Goal: Task Accomplishment & Management: Complete application form

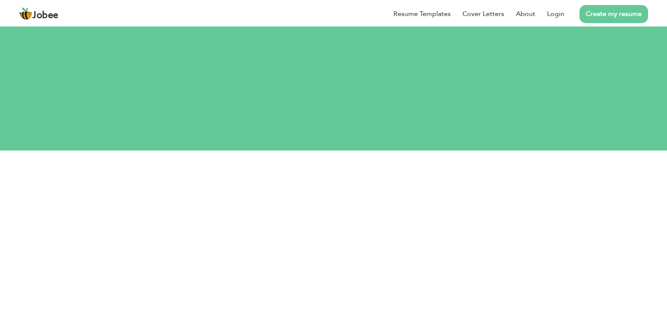
click at [622, 20] on link "Create my resume" at bounding box center [613, 14] width 69 height 18
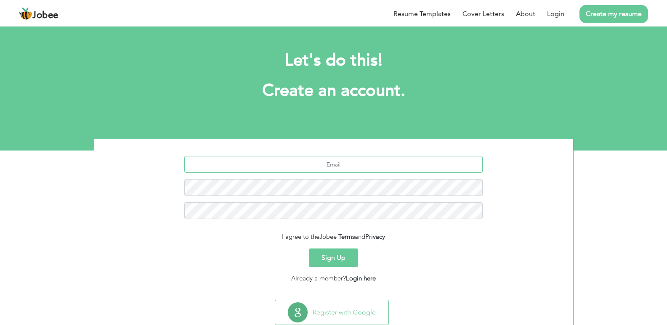
click at [343, 172] on input "text" at bounding box center [333, 164] width 298 height 17
type input "farrukhhanif1999@gmail.com"
click at [320, 258] on button "Sign Up" at bounding box center [333, 258] width 49 height 19
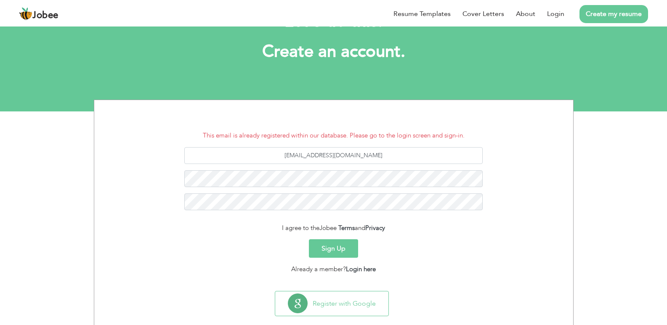
scroll to position [54, 0]
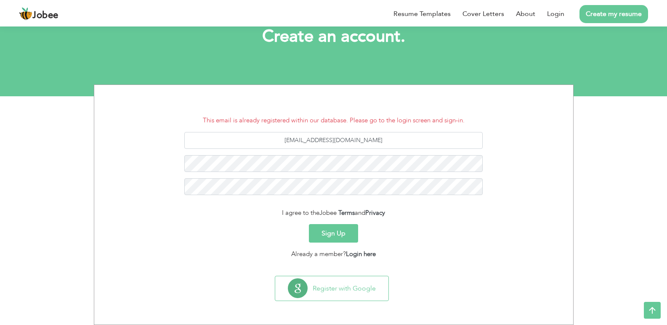
click at [346, 239] on button "Sign Up" at bounding box center [333, 233] width 49 height 19
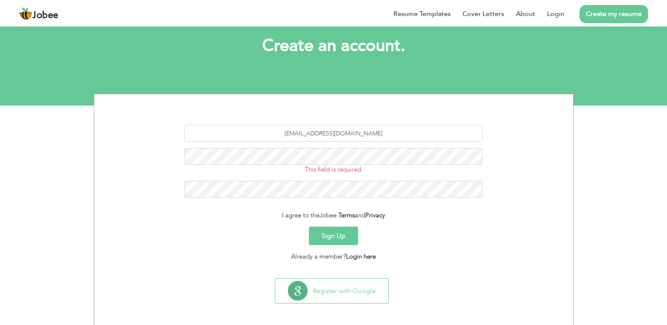
scroll to position [48, 0]
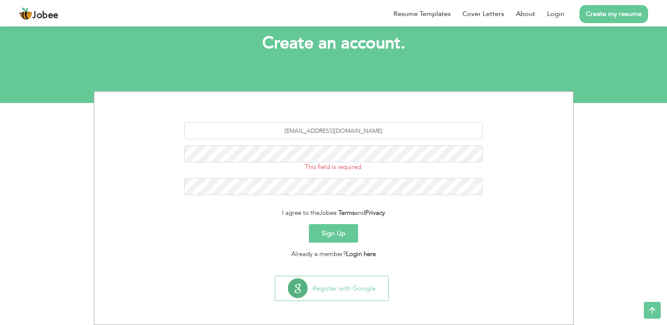
click at [327, 244] on form "farrukhhanif1999@gmail.com This field is required. I agree to the Jobee Terms a…" at bounding box center [334, 190] width 466 height 137
click at [326, 240] on button "Sign Up" at bounding box center [333, 233] width 49 height 19
click at [329, 238] on button "Sign Up" at bounding box center [333, 233] width 49 height 19
click at [332, 231] on button "Sign Up" at bounding box center [333, 233] width 49 height 19
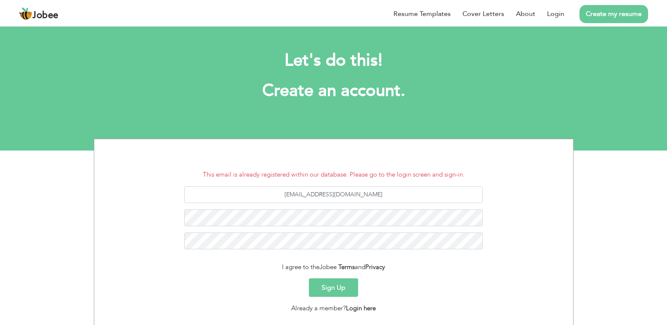
click at [608, 13] on link "Create my resume" at bounding box center [613, 14] width 69 height 18
click at [550, 13] on link "Login" at bounding box center [555, 14] width 17 height 10
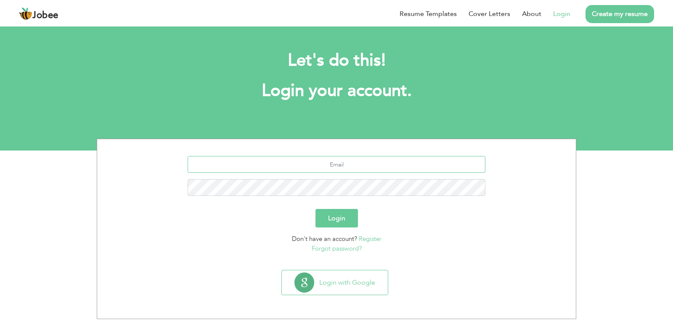
click at [408, 168] on input "text" at bounding box center [337, 164] width 298 height 17
type input "[EMAIL_ADDRESS][DOMAIN_NAME]"
click at [330, 221] on button "Login" at bounding box center [337, 218] width 43 height 19
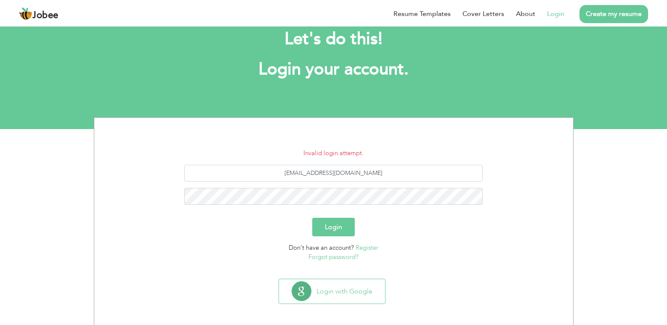
scroll to position [24, 0]
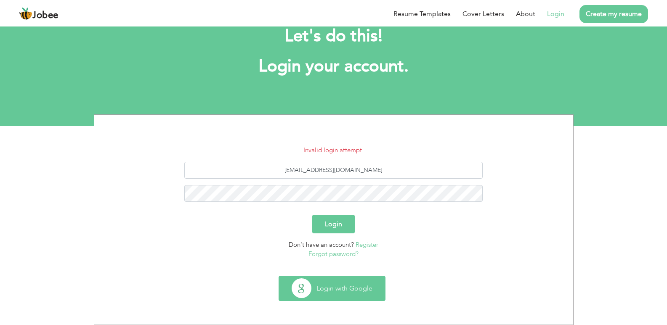
click at [338, 290] on button "Login with Google" at bounding box center [332, 288] width 106 height 24
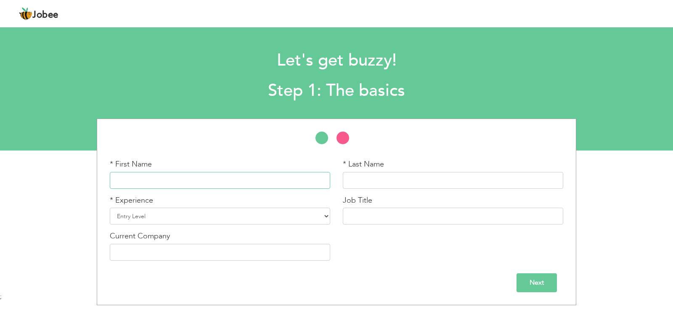
click at [246, 178] on input "text" at bounding box center [220, 180] width 221 height 17
type input "n"
type input "Nazam"
type input "Sayeed"
click at [358, 188] on input "Sayeed" at bounding box center [453, 180] width 221 height 17
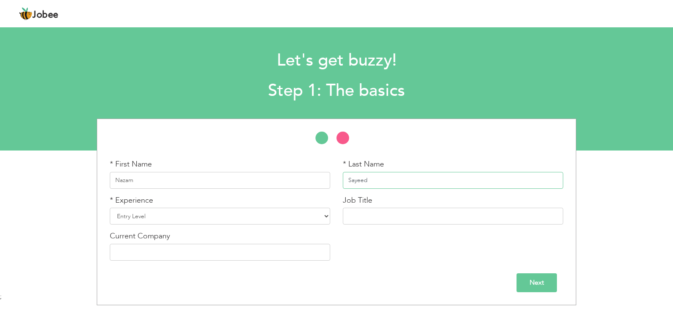
click at [358, 188] on input "Sayeed" at bounding box center [453, 180] width 221 height 17
click at [145, 218] on select "Entry Level Less than 1 Year 1 Year 2 Years 3 Years 4 Years 5 Years 6 Years 7 Y…" at bounding box center [220, 216] width 221 height 17
click at [110, 208] on select "Entry Level Less than 1 Year 1 Year 2 Years 3 Years 4 Years 5 Years 6 Years 7 Y…" at bounding box center [220, 216] width 221 height 17
click at [149, 218] on select "Entry Level Less than 1 Year 1 Year 2 Years 3 Years 4 Years 5 Years 6 Years 7 Y…" at bounding box center [220, 216] width 221 height 17
select select "12"
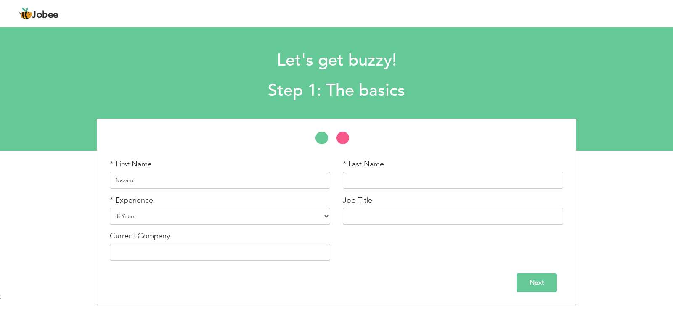
click at [110, 208] on select "Entry Level Less than 1 Year 1 Year 2 Years 3 Years 4 Years 5 Years 6 Years 7 Y…" at bounding box center [220, 216] width 221 height 17
click at [404, 219] on input "text" at bounding box center [453, 216] width 221 height 17
type input "C"
paste input "Janitor"
type input "Janitor"
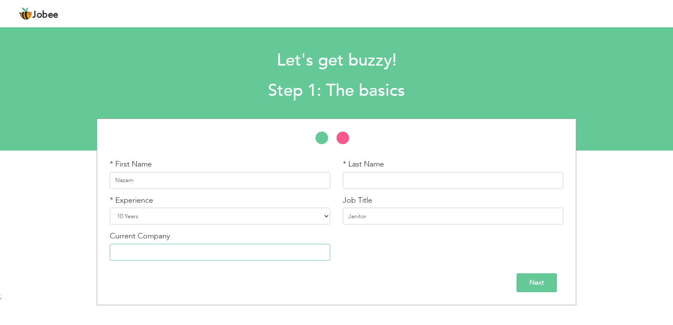
click at [174, 250] on input "text" at bounding box center [220, 252] width 221 height 17
click at [188, 245] on input "text" at bounding box center [220, 252] width 221 height 17
paste input "Remington Pharma"
type input "Remington Pharma"
click at [526, 286] on input "Next" at bounding box center [537, 283] width 40 height 19
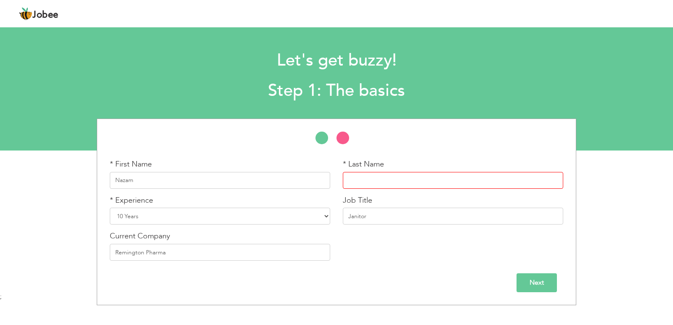
click at [357, 184] on input "text" at bounding box center [453, 180] width 221 height 17
click at [357, 184] on input "sa" at bounding box center [453, 180] width 221 height 17
click at [358, 185] on input "Sa=yeed" at bounding box center [453, 180] width 221 height 17
click at [373, 180] on input "Sayeed" at bounding box center [453, 180] width 221 height 17
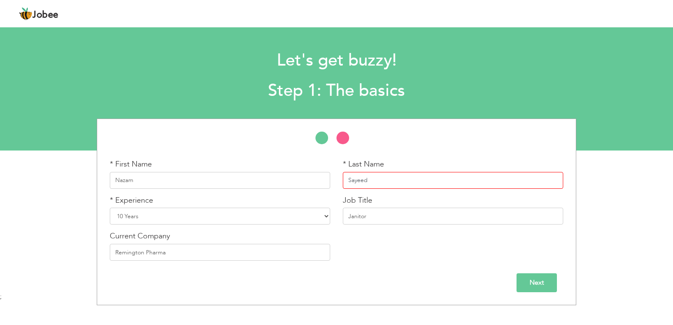
click at [373, 180] on input "Sayeed" at bounding box center [453, 180] width 221 height 17
type input "Sayeed"
click at [405, 166] on div "* Last Name Sayeed" at bounding box center [453, 174] width 221 height 30
click at [548, 290] on input "Next" at bounding box center [537, 283] width 40 height 19
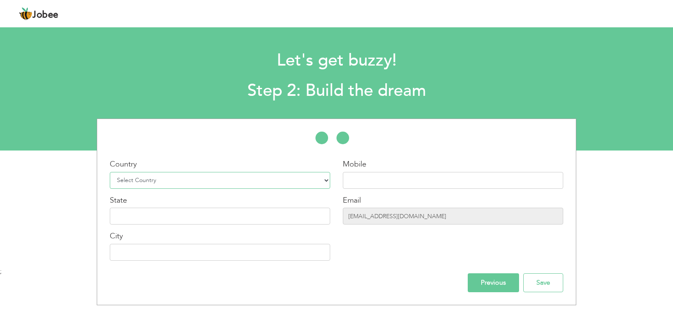
click at [210, 183] on select "Select Country Afghanistan Albania Algeria American Samoa Andorra Angola Anguil…" at bounding box center [220, 180] width 221 height 17
click at [210, 182] on select "Select Country Afghanistan Albania Algeria American Samoa Andorra Angola Anguil…" at bounding box center [220, 180] width 221 height 17
select select "166"
click at [110, 172] on select "Select Country Afghanistan Albania Algeria American Samoa Andorra Angola Anguil…" at bounding box center [220, 180] width 221 height 17
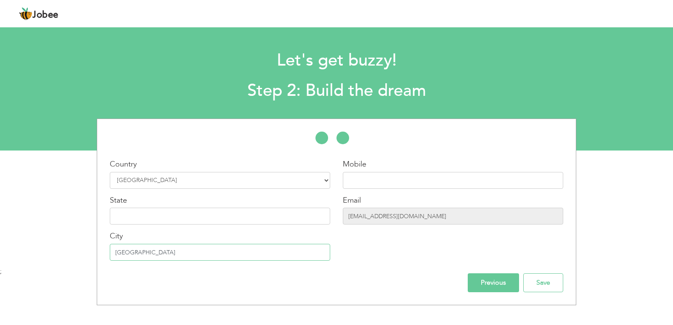
type input "[GEOGRAPHIC_DATA]"
type input "0302-4016961"
drag, startPoint x: 450, startPoint y: 220, endPoint x: 277, endPoint y: 217, distance: 172.6
click at [277, 217] on div "Country Select Country Afghanistan Albania Algeria American Samoa Andorra Angol…" at bounding box center [336, 213] width 479 height 108
click at [415, 216] on input "farrukhhanif1999@gmail.com" at bounding box center [453, 216] width 221 height 17
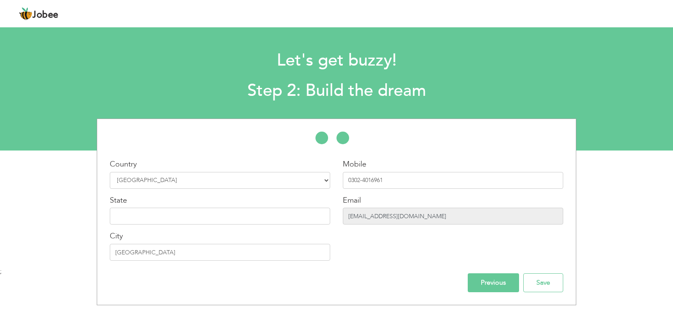
click at [415, 216] on input "farrukhhanif1999@gmail.com" at bounding box center [453, 216] width 221 height 17
click at [443, 215] on input "farrukhhanif1999@gmail.com" at bounding box center [453, 216] width 221 height 17
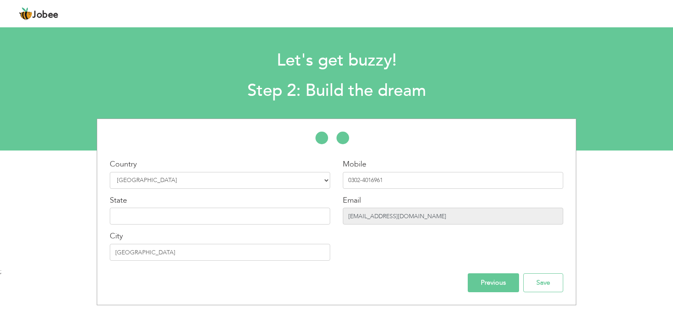
click at [443, 215] on input "farrukhhanif1999@gmail.com" at bounding box center [453, 216] width 221 height 17
click at [549, 282] on input "Save" at bounding box center [544, 283] width 40 height 19
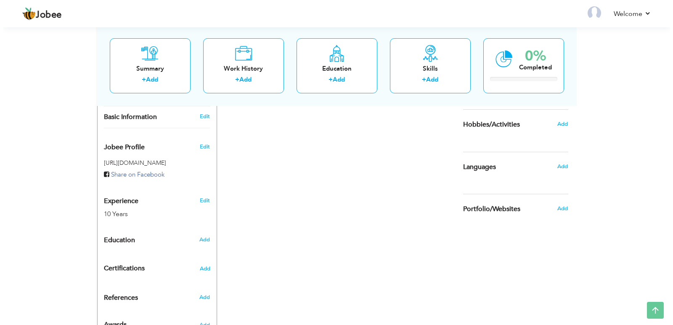
scroll to position [143, 0]
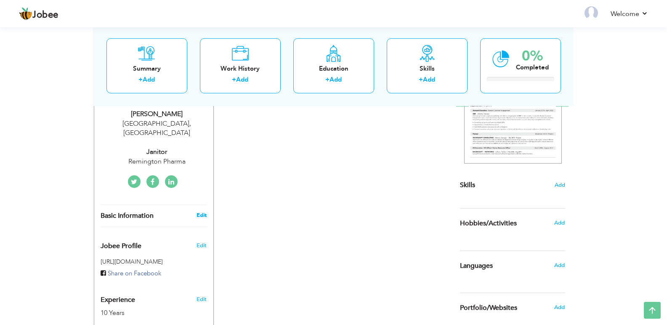
click at [202, 212] on link "Edit" at bounding box center [202, 216] width 10 height 8
type input "Nazam"
type input "Sayeed"
type input "0302-4016961"
select select "number:166"
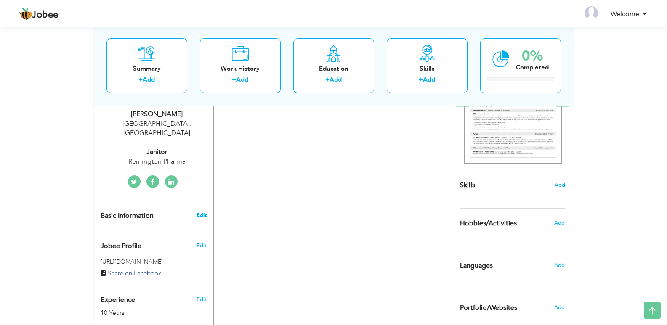
type input "Lahore"
select select "number:12"
type input "Remington Pharma"
type input "Janitor"
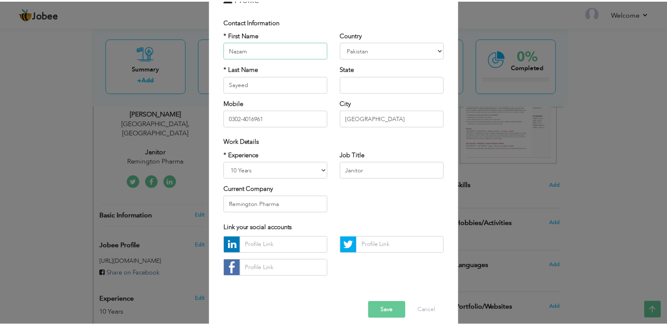
scroll to position [60, 0]
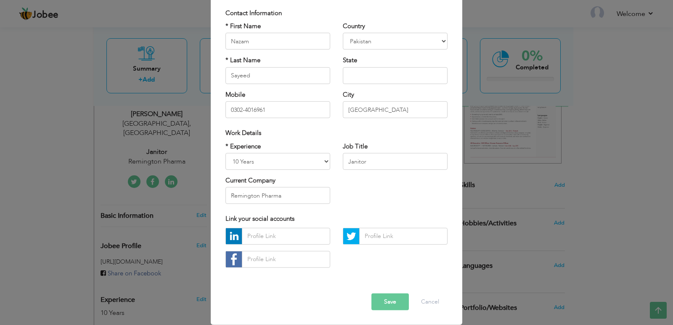
drag, startPoint x: 378, startPoint y: 301, endPoint x: 369, endPoint y: 292, distance: 13.1
click at [379, 301] on button "Save" at bounding box center [390, 302] width 37 height 17
click at [24, 170] on div "× Profile Contact Information * First Name Nazam * Last Name Sayeed" at bounding box center [336, 162] width 673 height 325
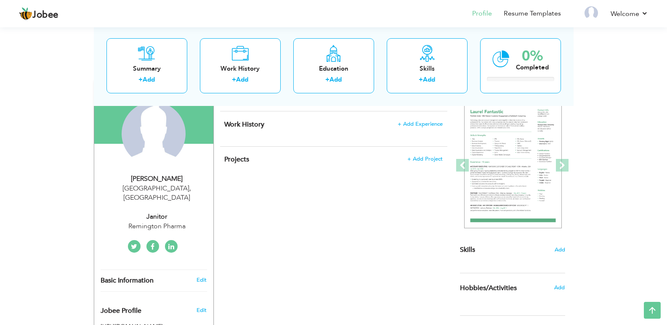
scroll to position [42, 0]
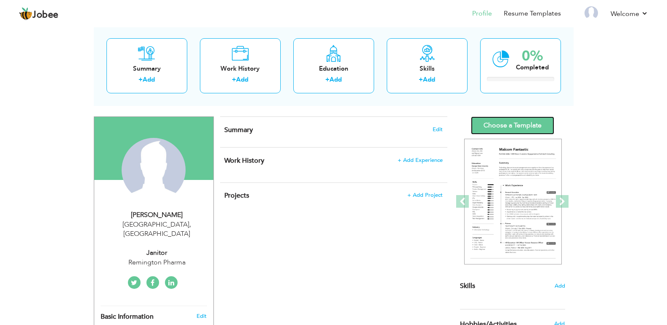
click at [490, 122] on link "Choose a Template" at bounding box center [512, 126] width 83 height 18
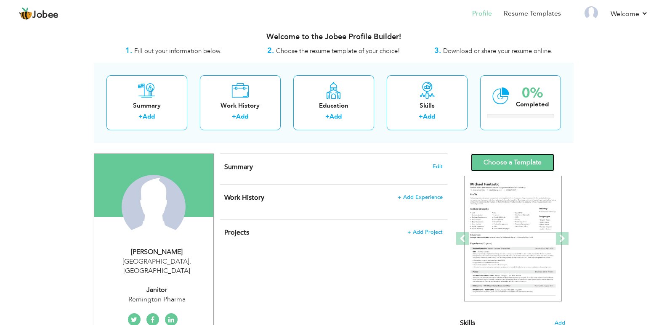
scroll to position [0, 0]
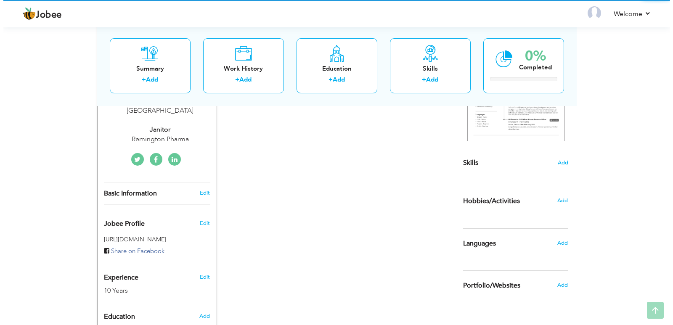
scroll to position [168, 0]
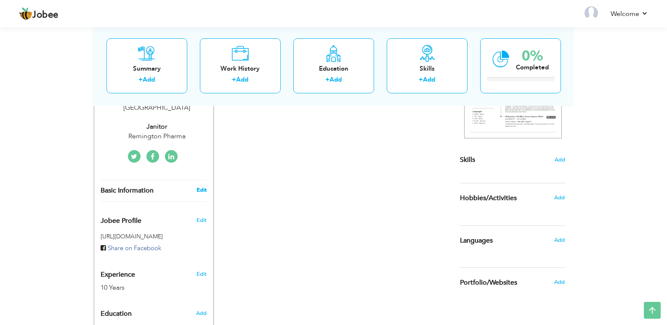
click at [198, 186] on link "Edit" at bounding box center [202, 190] width 10 height 8
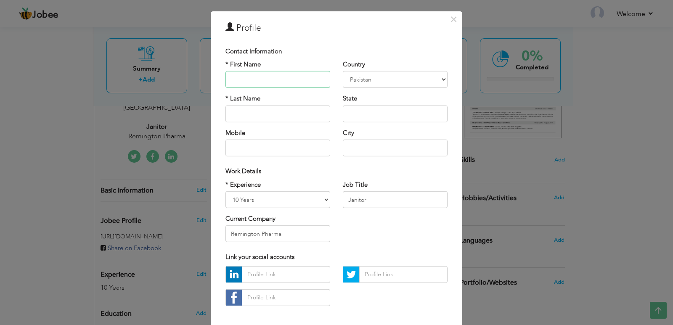
scroll to position [0, 0]
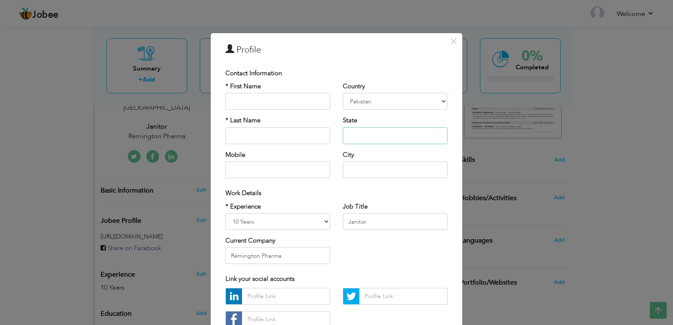
click at [365, 132] on input "text" at bounding box center [395, 136] width 105 height 17
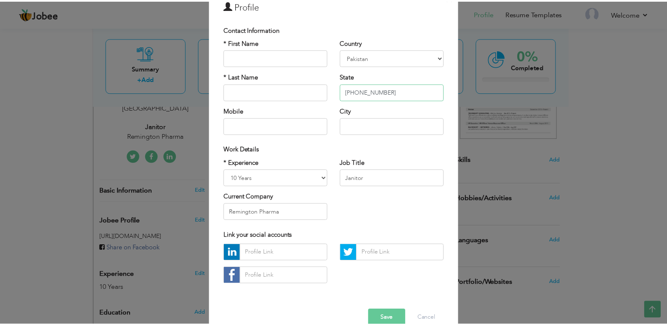
scroll to position [60, 0]
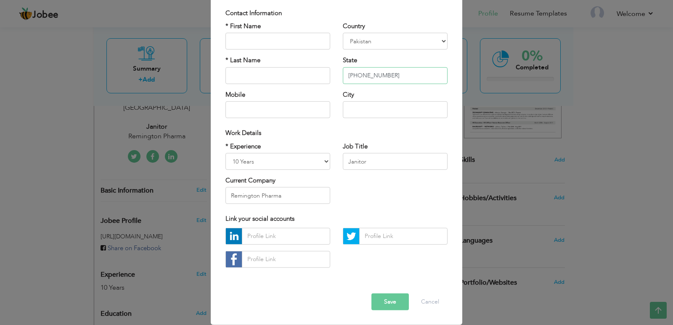
type input "35202-7760509-3"
click at [386, 301] on button "Save" at bounding box center [390, 302] width 37 height 17
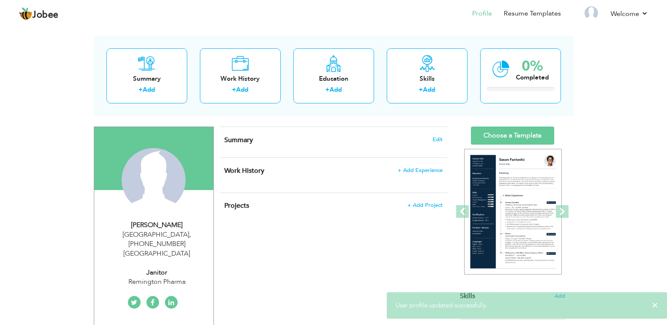
scroll to position [42, 0]
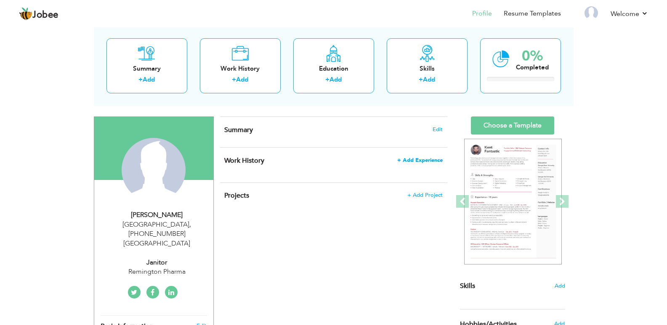
click at [415, 162] on span "+ Add Experience" at bounding box center [419, 160] width 45 height 6
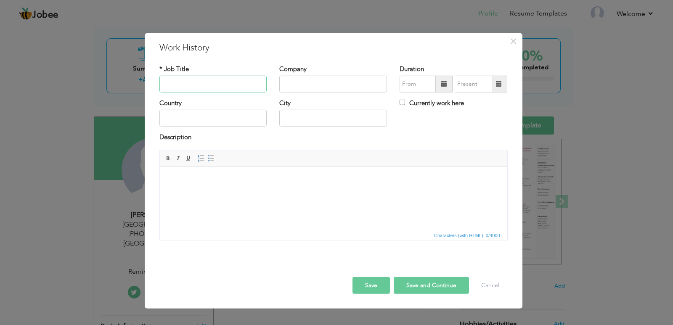
click at [200, 82] on input "text" at bounding box center [213, 84] width 108 height 17
click at [207, 83] on input "text" at bounding box center [213, 84] width 108 height 17
paste input "Janitor"
type input "Janitor"
click at [300, 80] on input "text" at bounding box center [333, 84] width 108 height 17
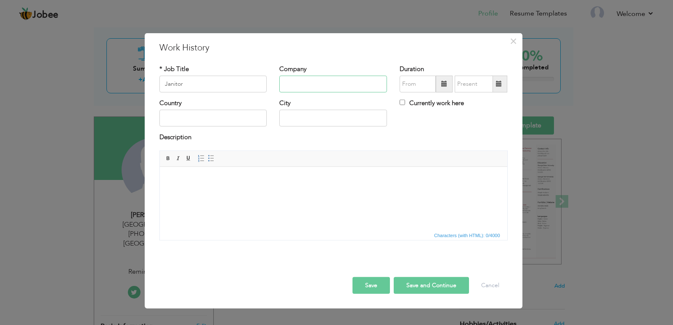
paste input "SINO TRUK"
type input "SINO TRUK"
click at [420, 83] on input "text" at bounding box center [418, 84] width 36 height 17
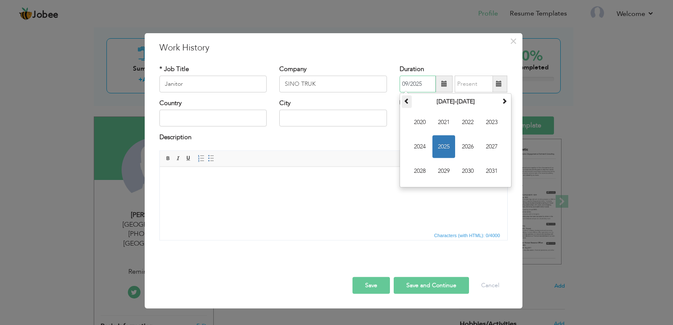
click at [409, 101] on span at bounding box center [407, 101] width 6 height 6
click at [447, 141] on span "2015" at bounding box center [444, 147] width 23 height 23
click at [470, 168] on span "Nov" at bounding box center [468, 171] width 23 height 23
type input "11/2015"
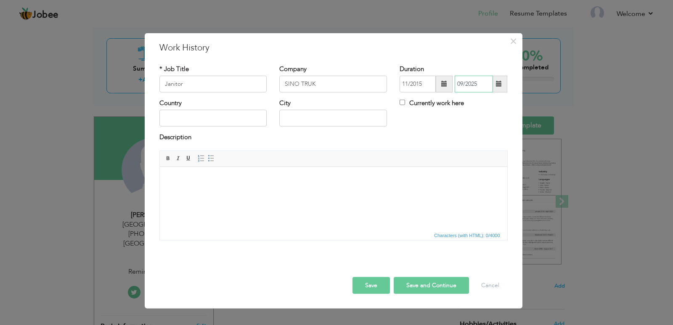
click at [478, 87] on input "09/2025" at bounding box center [474, 84] width 38 height 17
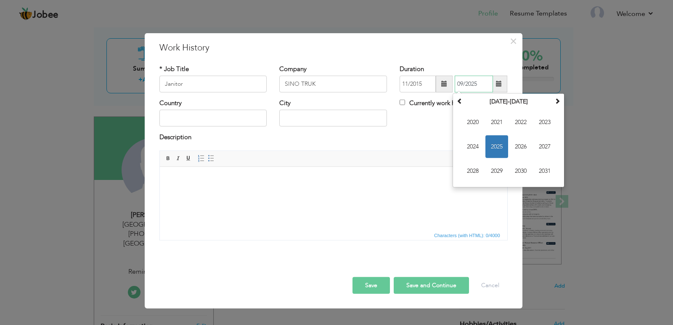
click at [478, 87] on input "09/2025" at bounding box center [474, 84] width 38 height 17
click at [461, 103] on span at bounding box center [460, 101] width 6 height 6
click at [501, 170] on span "2019" at bounding box center [497, 171] width 23 height 23
click at [543, 149] on span "Aug" at bounding box center [545, 147] width 23 height 23
type input "08/2019"
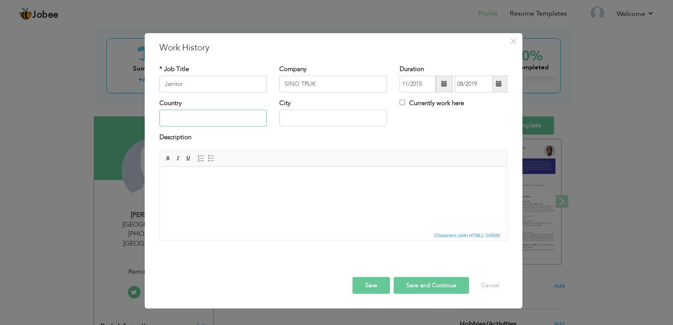
click at [209, 120] on input "text" at bounding box center [213, 118] width 108 height 17
type input "[GEOGRAPHIC_DATA]"
type input "Lahore"
click at [282, 192] on html at bounding box center [333, 180] width 348 height 26
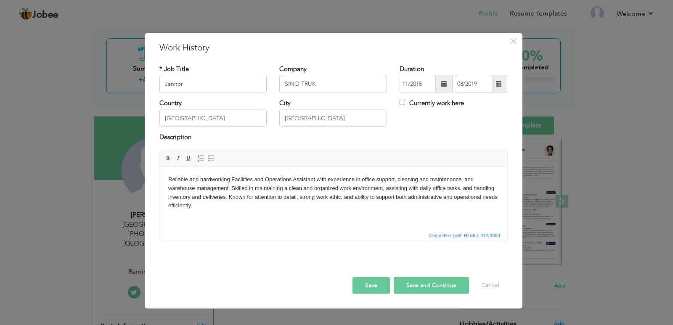
click at [416, 288] on button "Save and Continue" at bounding box center [431, 285] width 75 height 17
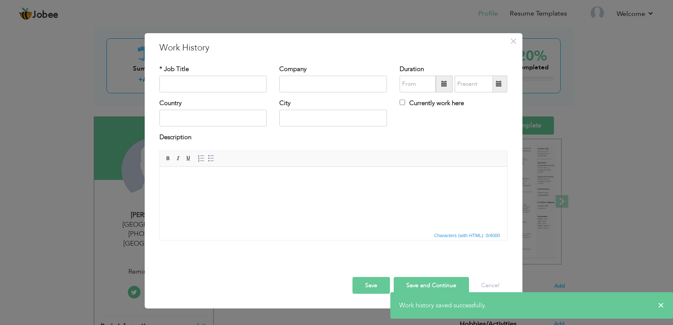
click at [359, 283] on button "Save" at bounding box center [371, 285] width 37 height 17
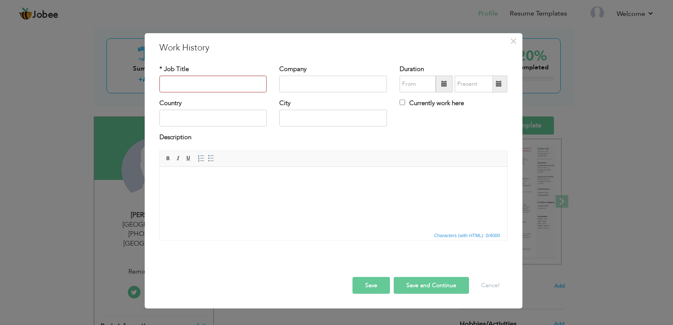
click at [428, 286] on button "Save and Continue" at bounding box center [431, 285] width 75 height 17
click at [510, 45] on span "×" at bounding box center [513, 40] width 7 height 15
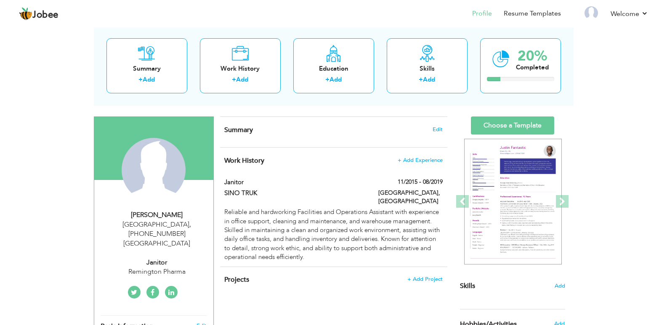
scroll to position [0, 0]
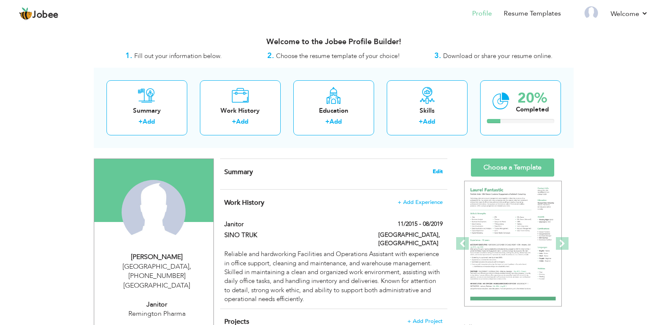
click at [438, 172] on span "Edit" at bounding box center [438, 172] width 10 height 6
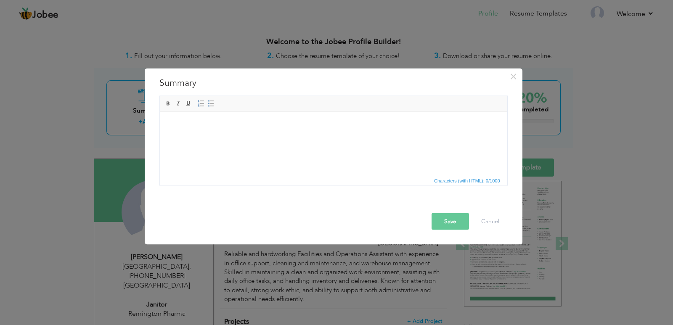
click at [80, 94] on div "× Summary Rich Text Editor, summaryEditor Editor toolbars Basic Styles Bold Ita…" at bounding box center [336, 162] width 673 height 325
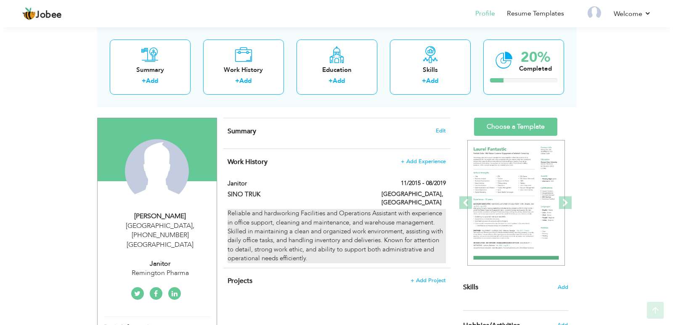
scroll to position [84, 0]
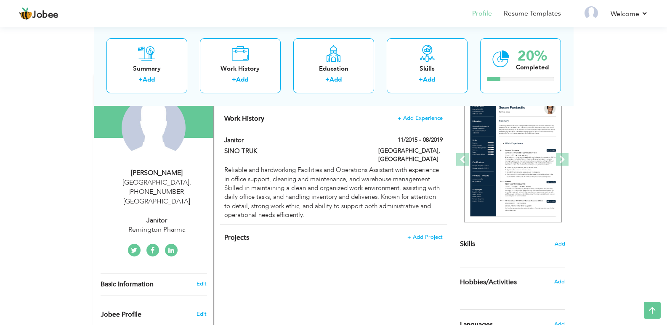
drag, startPoint x: 190, startPoint y: 212, endPoint x: 115, endPoint y: 210, distance: 74.5
click at [115, 225] on div "Remington Pharma" at bounding box center [157, 230] width 113 height 10
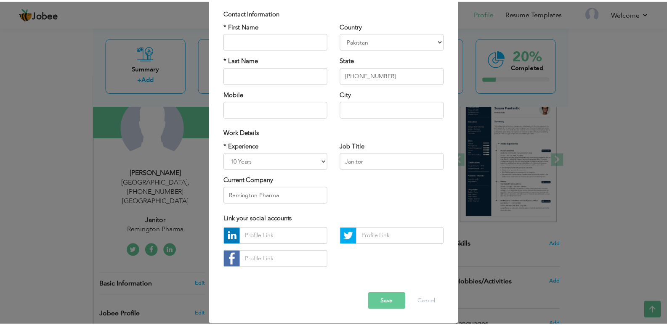
scroll to position [0, 0]
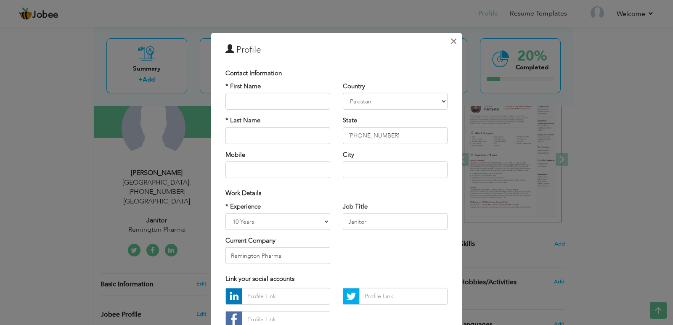
click at [450, 43] on span "×" at bounding box center [453, 40] width 7 height 15
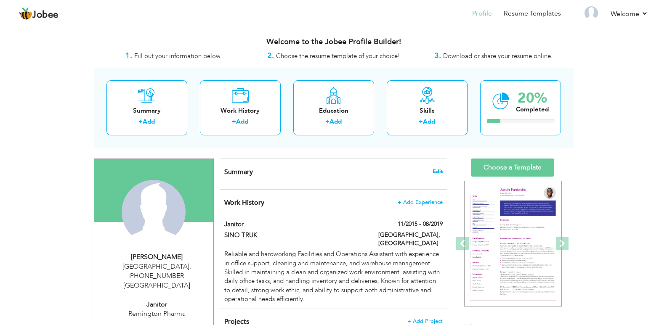
click at [433, 174] on span "Edit" at bounding box center [438, 172] width 10 height 6
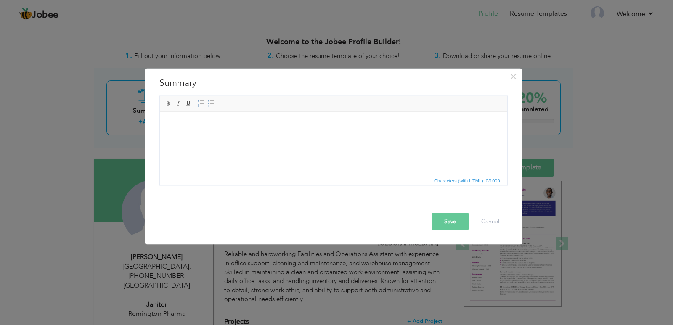
click at [245, 134] on html at bounding box center [333, 125] width 348 height 26
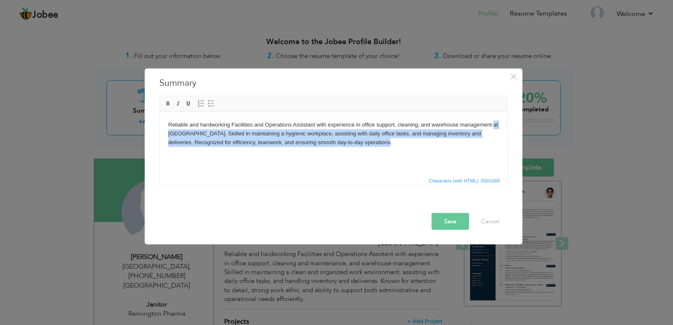
drag, startPoint x: 494, startPoint y: 126, endPoint x: 498, endPoint y: 144, distance: 18.4
click at [498, 144] on body "Reliable and hardworking Facilities and Operations Assistant with experience in…" at bounding box center [333, 133] width 331 height 26
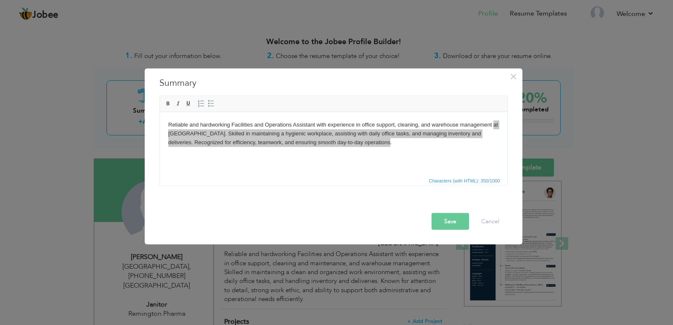
drag, startPoint x: 221, startPoint y: 102, endPoint x: 48, endPoint y: 5, distance: 198.4
click at [221, 102] on span "Editor toolbars Basic Styles Bold Italic Underline Paragraph Insert/Remove Numb…" at bounding box center [334, 104] width 348 height 16
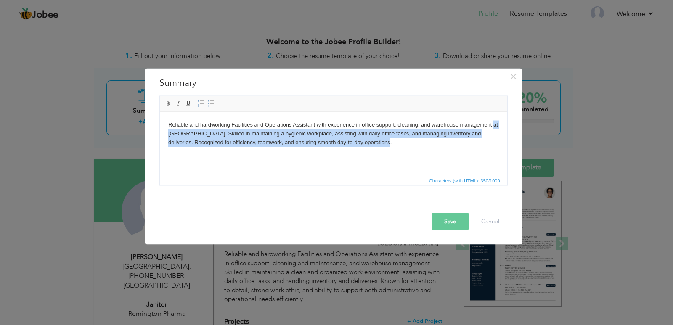
click at [211, 155] on html "Reliable and hardworking Facilities and Operations Assistant with experience in…" at bounding box center [333, 133] width 348 height 43
click at [213, 138] on body "Reliable and hardworking Facilities and Operations Assistant with experience in…" at bounding box center [333, 133] width 331 height 26
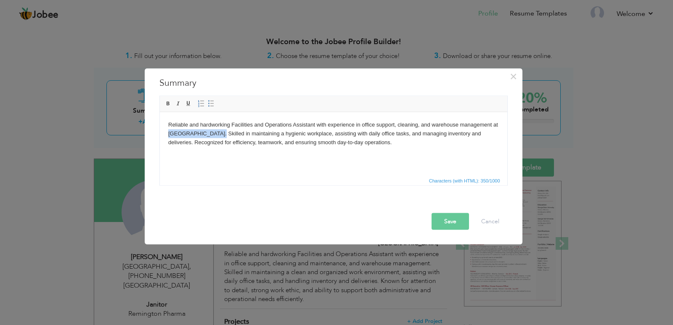
drag, startPoint x: 218, startPoint y: 134, endPoint x: 168, endPoint y: 136, distance: 49.7
click at [168, 136] on body "Reliable and hardworking Facilities and Operations Assistant with experience in…" at bounding box center [333, 133] width 331 height 26
click at [207, 135] on body "Reliable and hardworking Facilities and Operations Assistant with experience in…" at bounding box center [333, 133] width 331 height 26
click at [438, 219] on button "Save" at bounding box center [450, 221] width 37 height 17
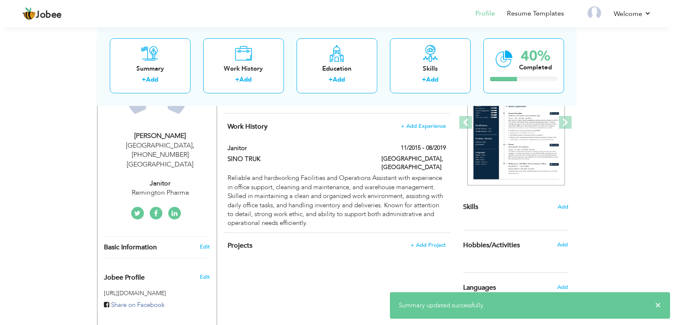
scroll to position [126, 0]
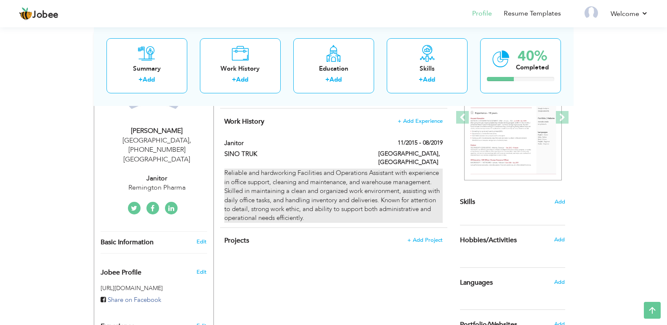
click at [290, 207] on div "Reliable and hardworking Facilities and Operations Assistant with experience in…" at bounding box center [333, 196] width 218 height 54
type input "Janitor"
type input "SINO TRUK"
type input "11/2015"
type input "08/2019"
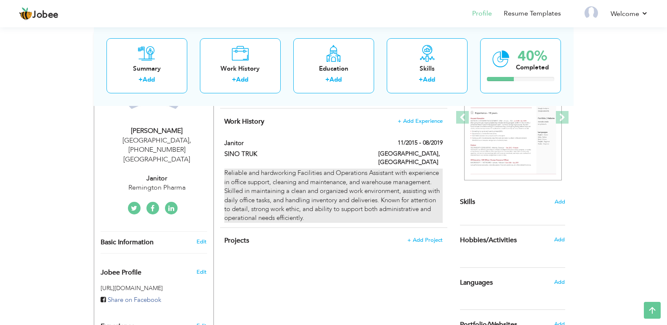
type input "[GEOGRAPHIC_DATA]"
type input "Lahore"
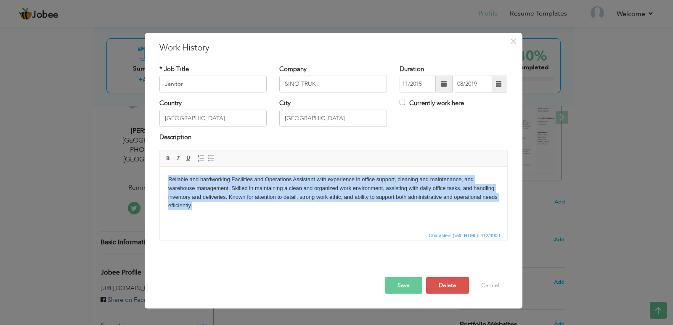
drag, startPoint x: 262, startPoint y: 212, endPoint x: 161, endPoint y: 179, distance: 105.7
click at [161, 179] on html "Reliable and hardworking Facilities and Operations Assistant with experience in…" at bounding box center [333, 193] width 348 height 52
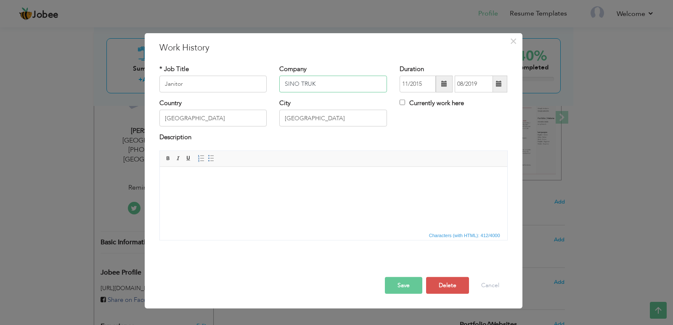
click at [325, 85] on input "SINO TRUK" at bounding box center [333, 84] width 108 height 17
click at [282, 192] on html at bounding box center [333, 180] width 348 height 26
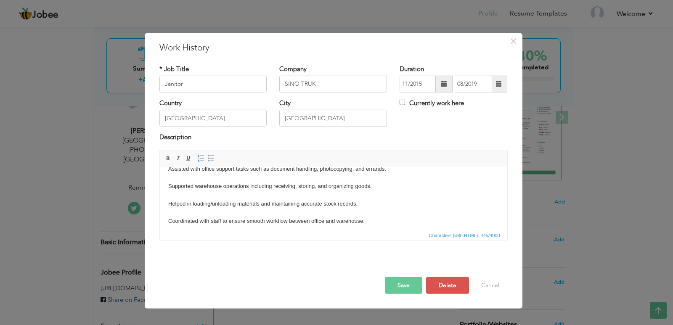
scroll to position [32, 0]
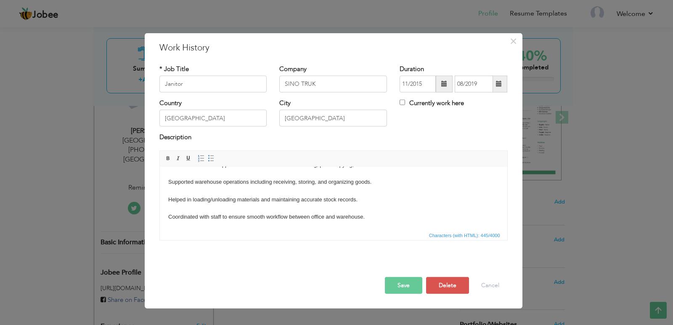
click at [403, 285] on button "Save" at bounding box center [403, 285] width 37 height 17
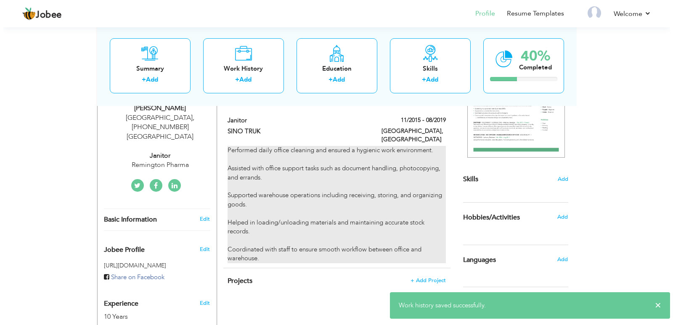
scroll to position [168, 0]
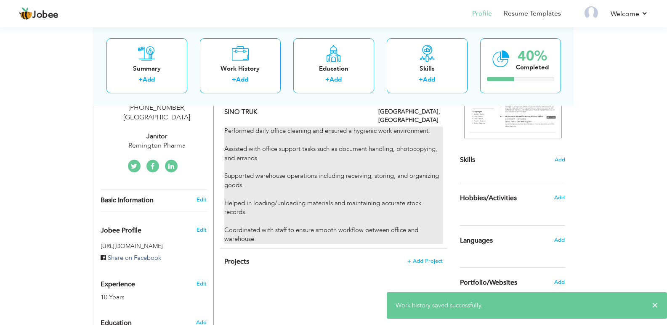
click at [351, 191] on div "Performed daily office cleaning and ensured a hygienic work environment. Assist…" at bounding box center [333, 185] width 218 height 117
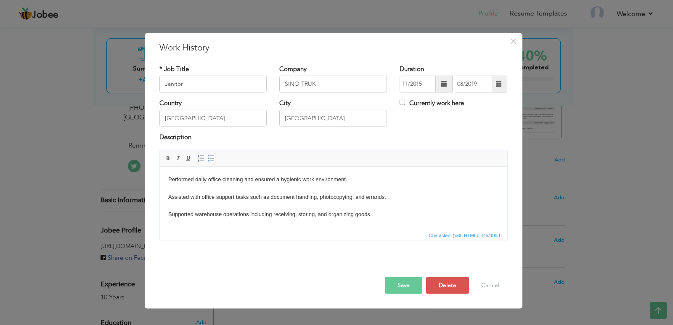
scroll to position [32, 0]
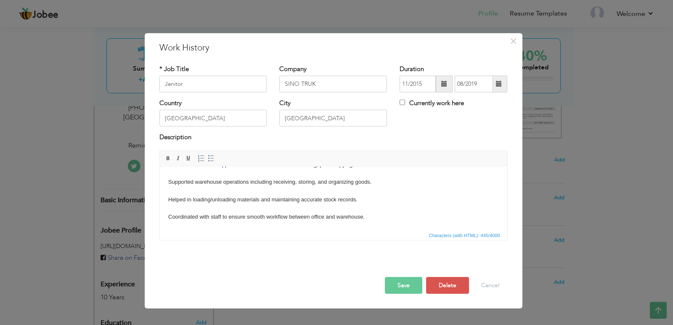
click at [165, 218] on html "Performed daily office cleaning and ensured a hygienic work environment. Assist…" at bounding box center [333, 182] width 348 height 96
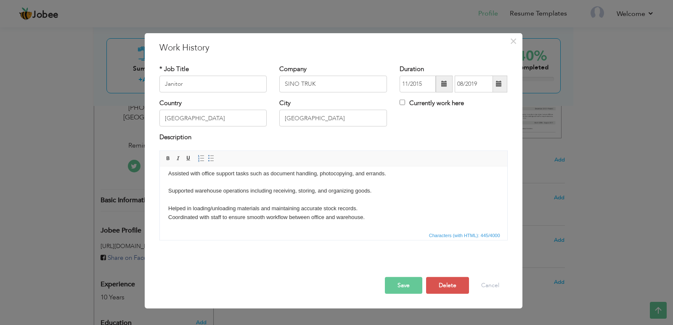
click at [168, 206] on body "Performed daily office cleaning and ensured a hygienic work environment. Assist…" at bounding box center [333, 187] width 331 height 70
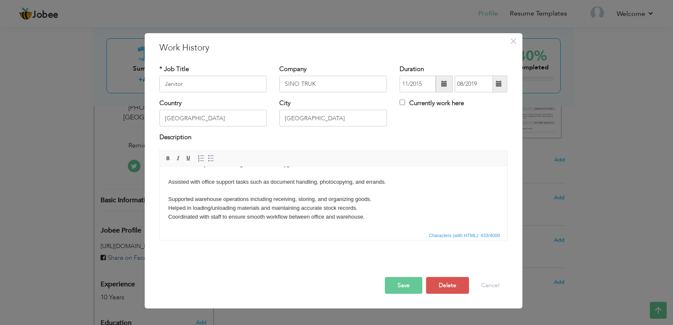
click at [166, 198] on html "Performed daily office cleaning and ensured a hygienic work environment. Assist…" at bounding box center [333, 191] width 348 height 78
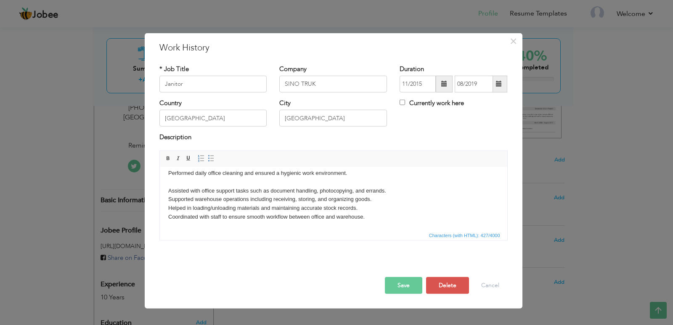
click at [167, 192] on html "Performed daily office cleaning and ensured a hygienic work environment. Assist…" at bounding box center [333, 194] width 348 height 69
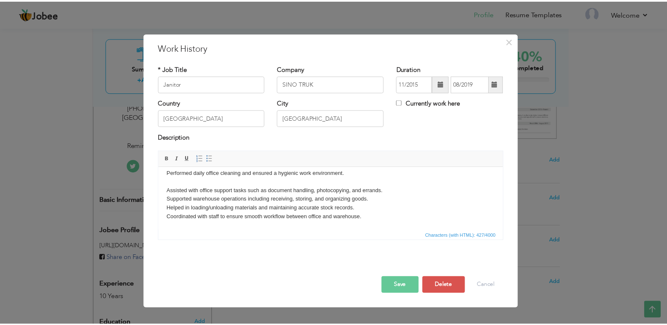
scroll to position [0, 0]
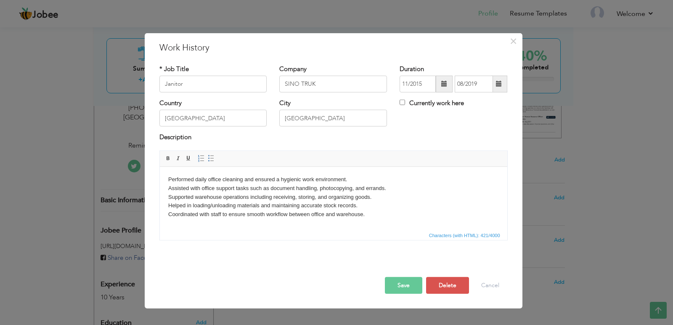
click at [168, 182] on body "Performed daily office cleaning and ensured a hygienic work environment. Assist…" at bounding box center [333, 197] width 331 height 44
click at [389, 278] on button "Save" at bounding box center [403, 285] width 37 height 17
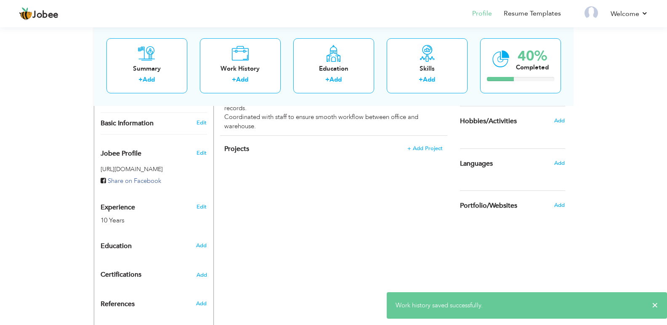
scroll to position [253, 0]
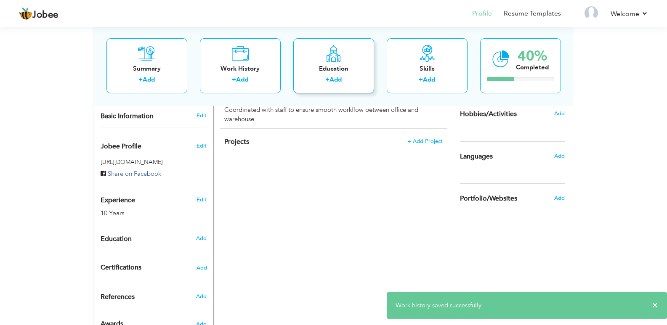
click at [320, 86] on div "+ Add" at bounding box center [333, 80] width 67 height 11
radio input "true"
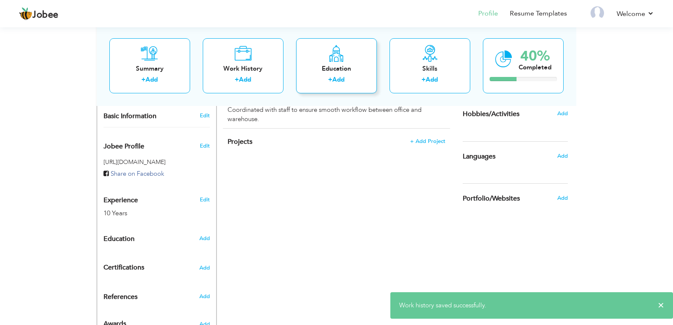
click at [324, 74] on body "Jobee Profile Resume Templates Resume Templates Cover Letters About My Resume W…" at bounding box center [336, 48] width 673 height 602
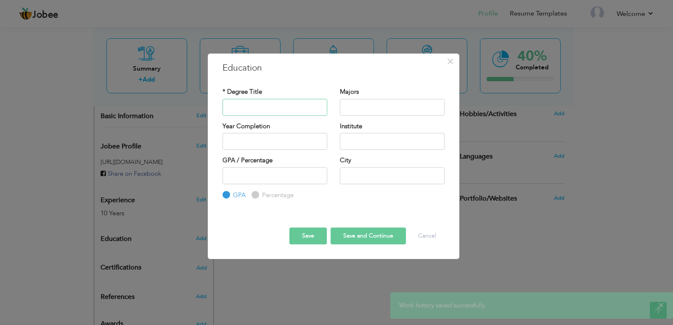
click at [255, 108] on input "text" at bounding box center [275, 107] width 105 height 17
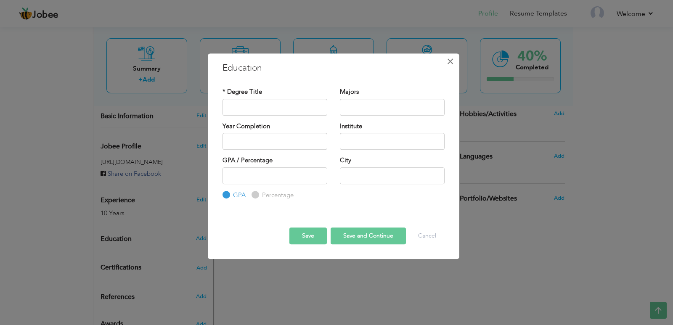
drag, startPoint x: 450, startPoint y: 61, endPoint x: 405, endPoint y: 106, distance: 64.0
click at [447, 61] on span "×" at bounding box center [450, 61] width 7 height 15
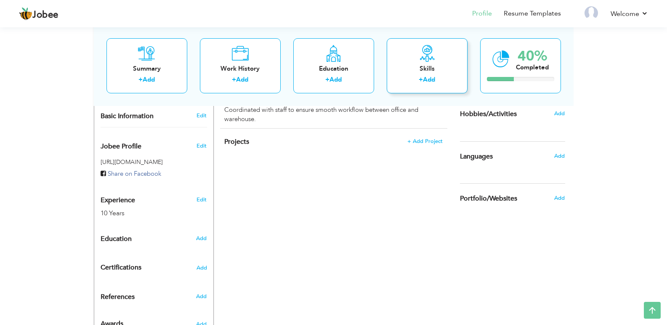
click at [434, 72] on div "Skills" at bounding box center [426, 68] width 67 height 9
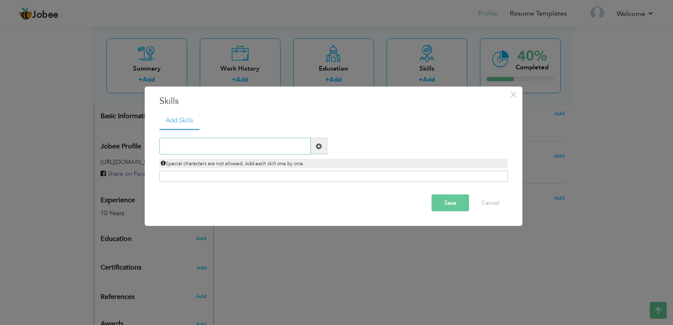
click at [236, 142] on input "text" at bounding box center [235, 146] width 152 height 17
click at [513, 97] on span "×" at bounding box center [513, 94] width 7 height 15
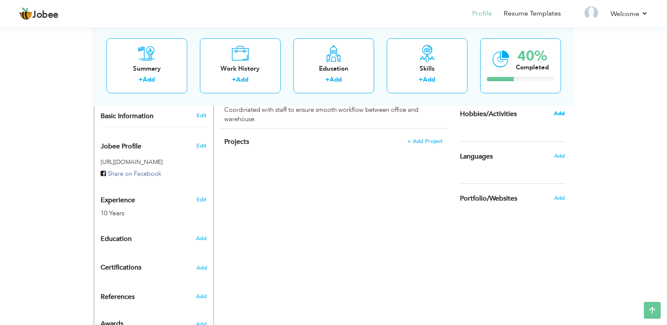
click at [559, 113] on span "Add" at bounding box center [559, 114] width 11 height 8
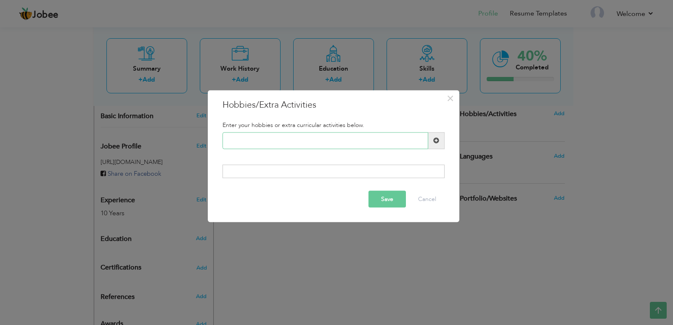
click at [270, 143] on input "text" at bounding box center [326, 140] width 206 height 17
type input "Cricket and Gym"
click at [389, 203] on button "Save" at bounding box center [387, 199] width 37 height 17
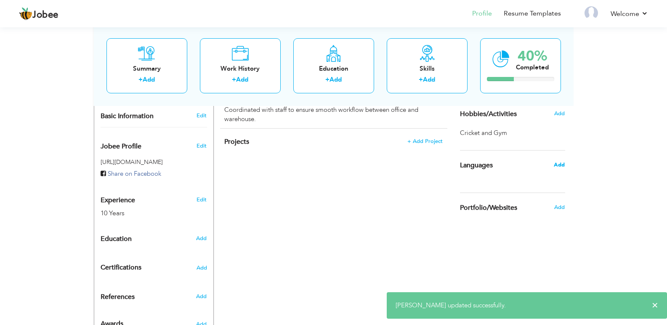
click at [557, 167] on span "Add" at bounding box center [559, 165] width 11 height 8
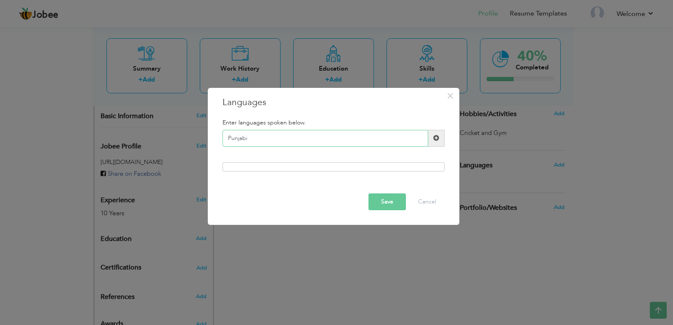
type input "Punjabi"
click at [439, 141] on span at bounding box center [436, 138] width 6 height 6
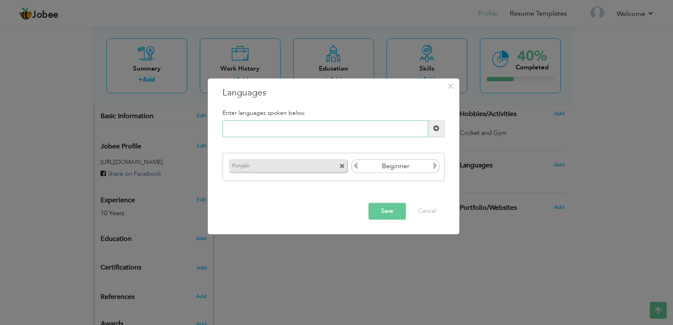
click at [294, 129] on input "text" at bounding box center [326, 128] width 206 height 17
type input "S"
type input "u"
type input "Urdu"
click at [383, 209] on button "Save" at bounding box center [387, 211] width 37 height 17
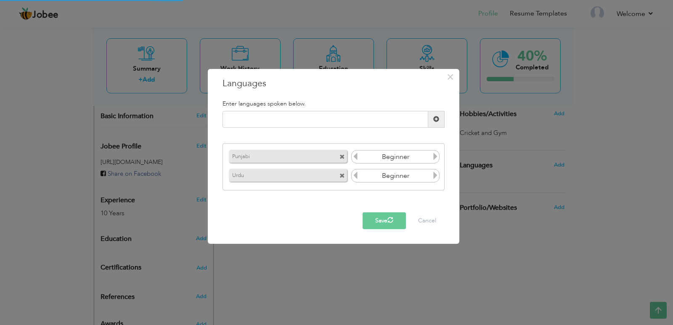
click at [436, 155] on icon at bounding box center [436, 157] width 8 height 8
click at [436, 155] on div "Enter languages spoken below. Please enter a valid language." at bounding box center [333, 145] width 235 height 103
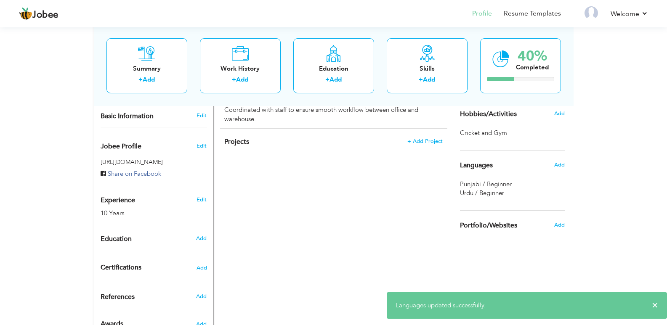
click at [505, 181] on span "Punjabi / Beginner" at bounding box center [486, 184] width 52 height 8
click at [501, 186] on span "Punjabi / Beginner" at bounding box center [486, 184] width 52 height 8
click at [500, 186] on span "Punjabi / Beginner" at bounding box center [486, 184] width 52 height 8
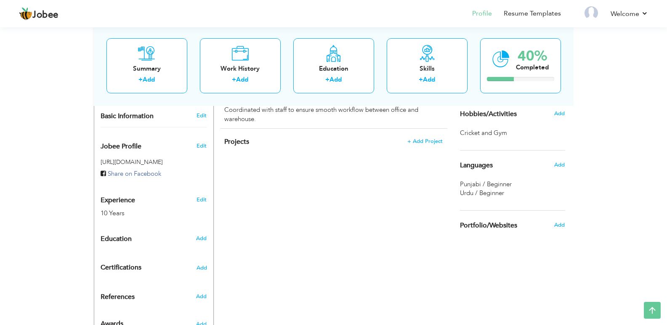
click at [497, 191] on span "Urdu / Beginner" at bounding box center [482, 193] width 44 height 8
click at [486, 181] on span "Punjabi / Beginner" at bounding box center [486, 184] width 52 height 8
click at [478, 187] on span "Punjabi / Beginner" at bounding box center [486, 184] width 52 height 8
drag, startPoint x: 495, startPoint y: 194, endPoint x: 489, endPoint y: 188, distance: 8.6
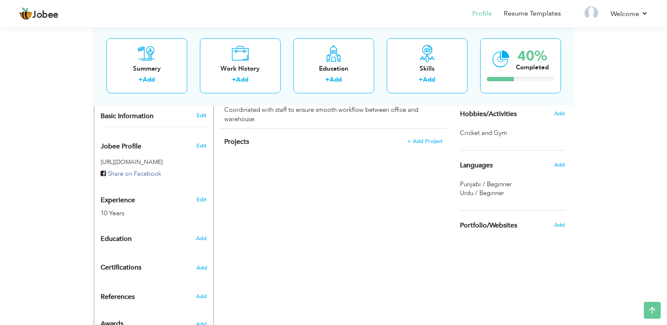
click at [495, 194] on span "Urdu / Beginner" at bounding box center [482, 193] width 44 height 8
drag, startPoint x: 488, startPoint y: 186, endPoint x: 470, endPoint y: 186, distance: 18.5
click at [470, 186] on span "Punjabi / Beginner" at bounding box center [486, 184] width 52 height 8
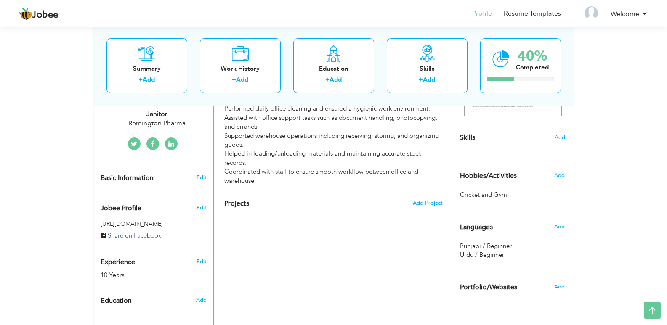
scroll to position [143, 0]
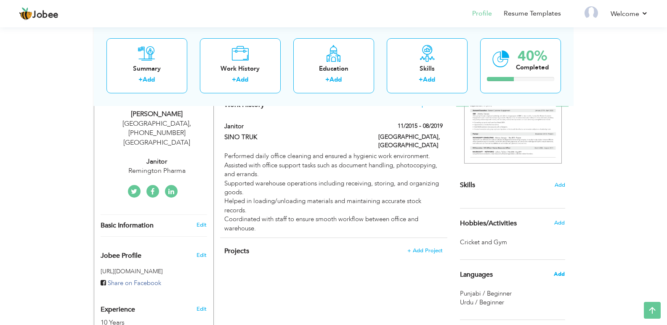
click at [559, 274] on span "Add" at bounding box center [559, 275] width 11 height 8
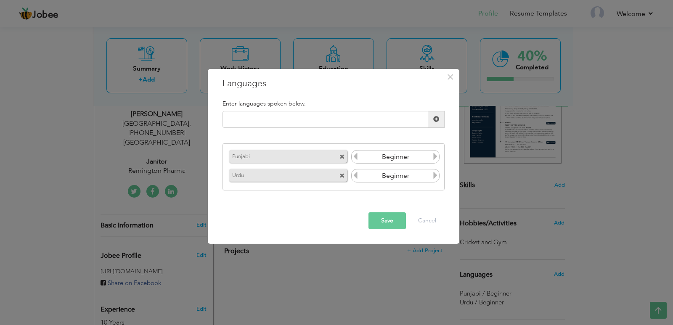
click at [435, 157] on icon at bounding box center [436, 157] width 8 height 8
click at [434, 173] on icon at bounding box center [436, 176] width 8 height 8
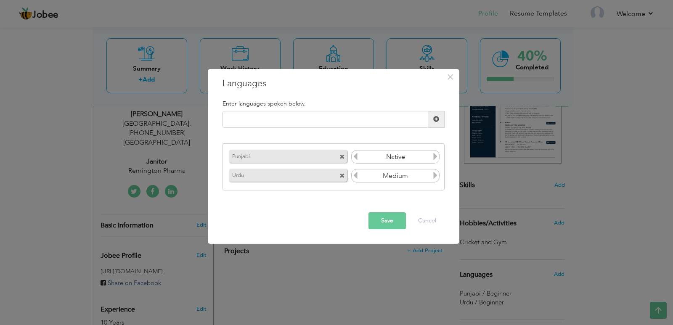
click at [434, 173] on icon at bounding box center [436, 176] width 8 height 8
click at [389, 217] on button "Save" at bounding box center [387, 221] width 37 height 17
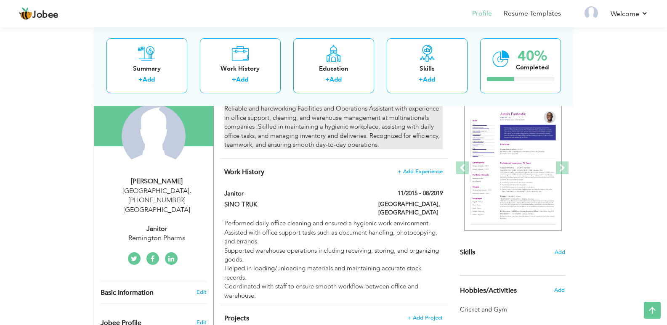
scroll to position [0, 0]
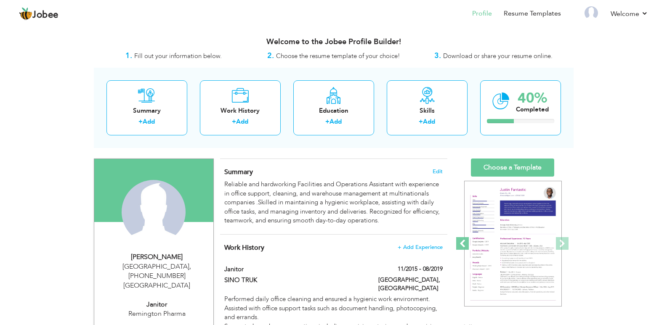
click at [463, 242] on span at bounding box center [462, 243] width 13 height 13
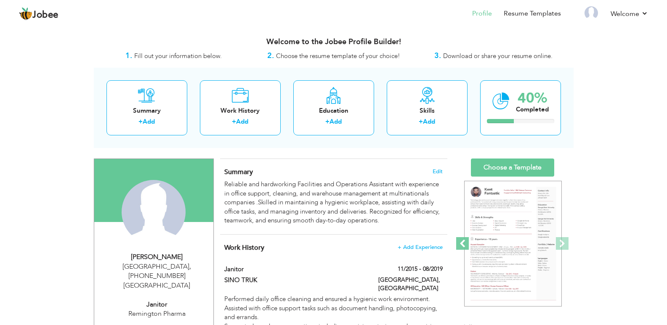
click at [463, 242] on span at bounding box center [462, 243] width 13 height 13
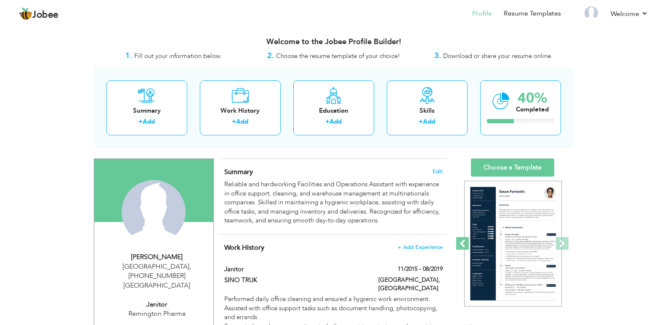
click at [463, 242] on span at bounding box center [462, 243] width 13 height 13
click at [491, 165] on link "Choose a Template" at bounding box center [512, 168] width 83 height 18
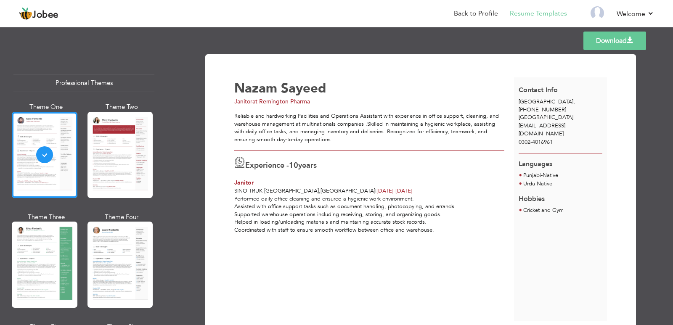
click at [548, 122] on span "farrukhhanif1999@gmail.com" at bounding box center [542, 130] width 47 height 16
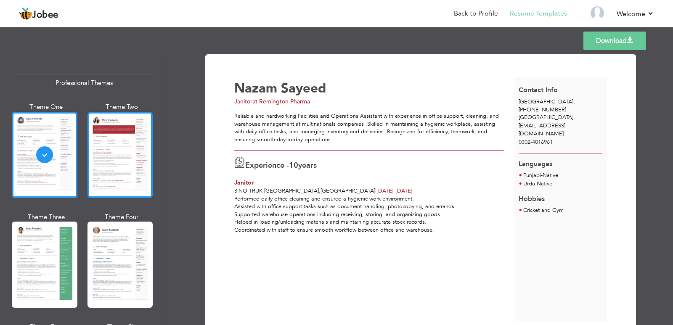
click at [126, 162] on div at bounding box center [121, 155] width 66 height 86
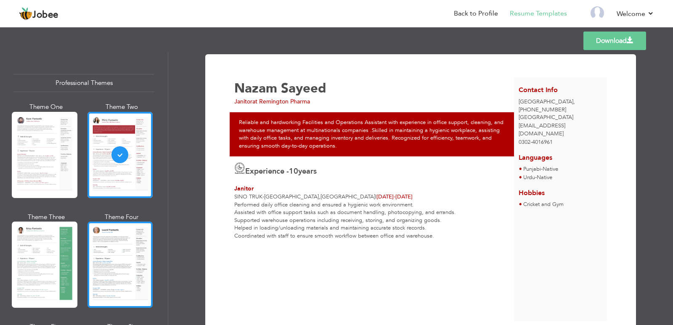
click at [113, 253] on div at bounding box center [121, 265] width 66 height 86
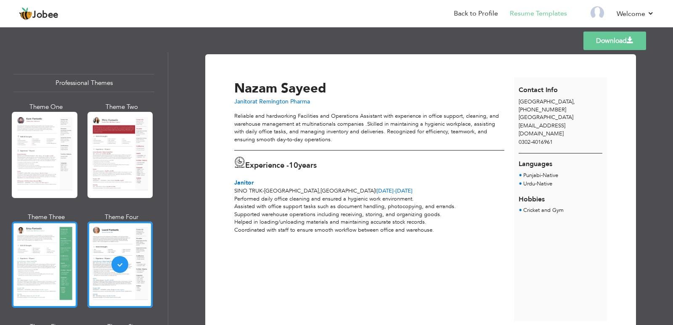
click at [34, 240] on div at bounding box center [45, 265] width 66 height 86
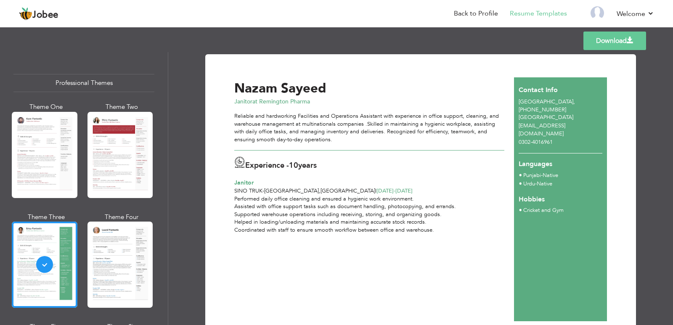
click at [482, 102] on div "Janitor at Remington Pharma" at bounding box center [376, 102] width 284 height 8
click at [404, 128] on div "Reliable and hardworking Facilities and Operations Assistant with experience in…" at bounding box center [369, 127] width 270 height 31
click at [477, 15] on link "Back to Profile" at bounding box center [476, 14] width 44 height 10
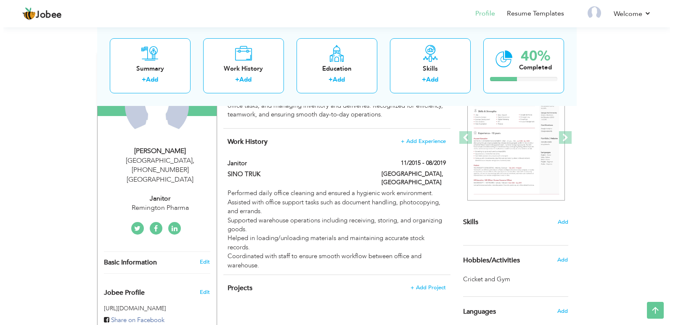
scroll to position [101, 0]
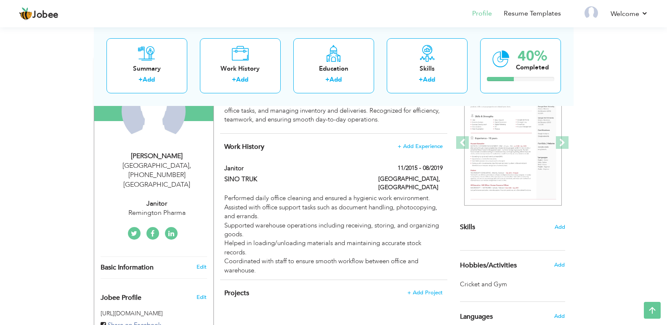
click at [167, 163] on div "Lahore , 35202-7760509-3 Pakistan" at bounding box center [157, 175] width 113 height 29
select select "number:166"
select select "number:12"
type input "Remington Pharma"
type input "Janitor"
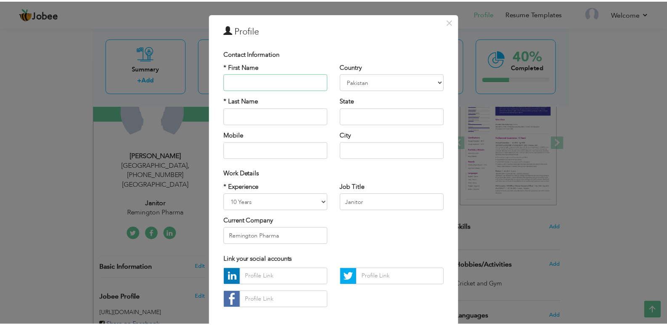
scroll to position [0, 0]
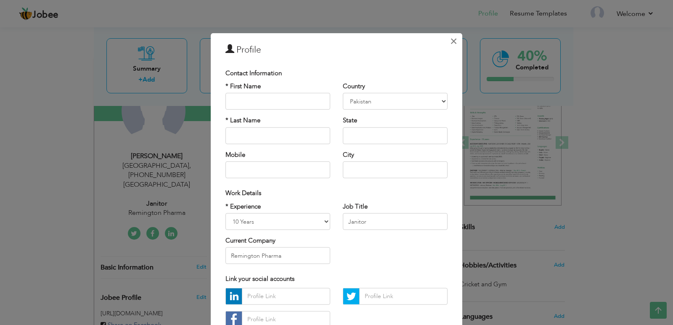
click at [450, 40] on span "×" at bounding box center [453, 40] width 7 height 15
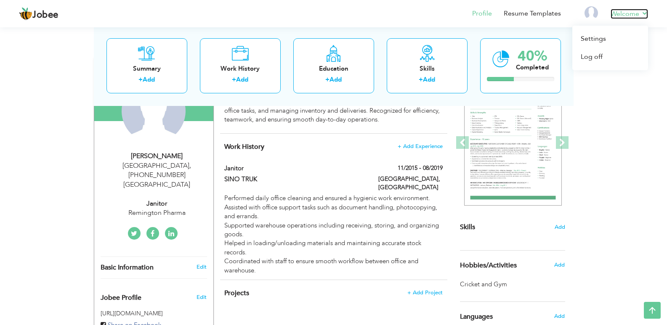
click at [630, 12] on link "Welcome" at bounding box center [629, 14] width 37 height 10
click at [595, 54] on link "Log off" at bounding box center [610, 57] width 76 height 18
click at [591, 56] on link "Log off" at bounding box center [610, 57] width 76 height 18
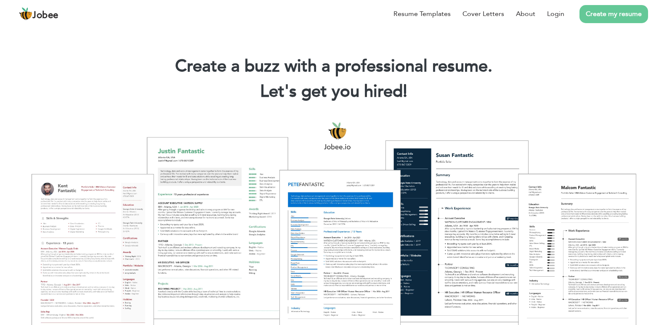
click at [591, 15] on link "Create my resume" at bounding box center [613, 14] width 69 height 18
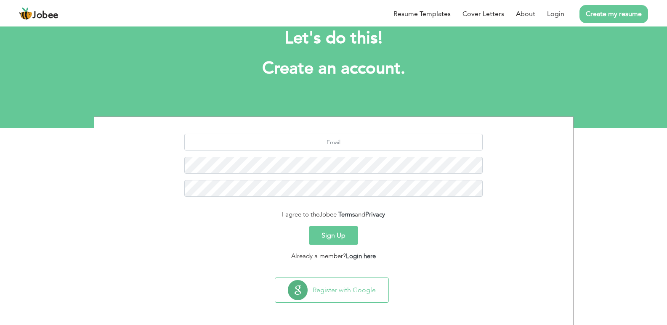
scroll to position [24, 0]
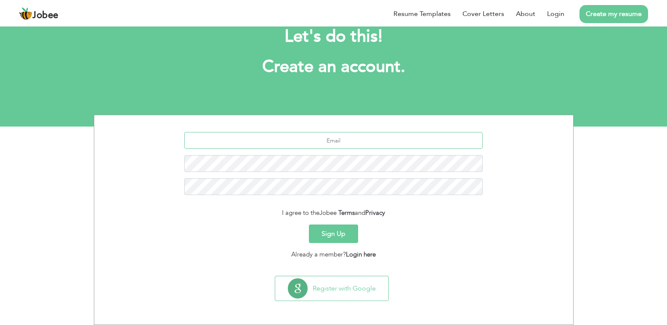
click at [377, 138] on input "text" at bounding box center [333, 140] width 298 height 17
type input "[EMAIL_ADDRESS][DOMAIN_NAME]"
click at [348, 240] on button "Sign Up" at bounding box center [333, 234] width 49 height 19
